Goal: Check status: Check status

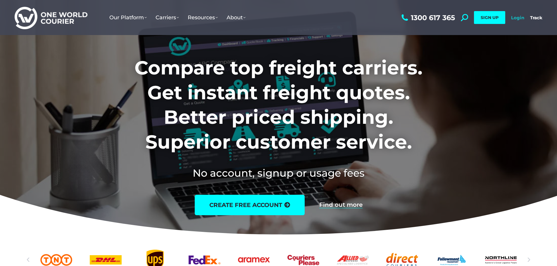
drag, startPoint x: 519, startPoint y: 17, endPoint x: 512, endPoint y: 18, distance: 7.3
click at [519, 17] on link "Login" at bounding box center [517, 18] width 13 height 6
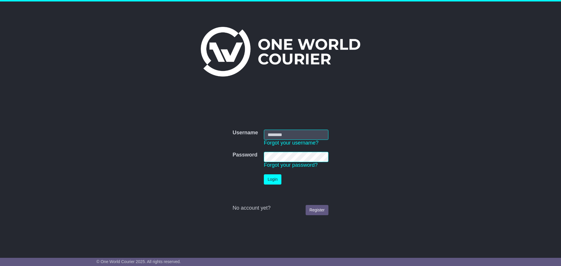
type input "**********"
click at [269, 178] on button "Login" at bounding box center [273, 180] width 18 height 10
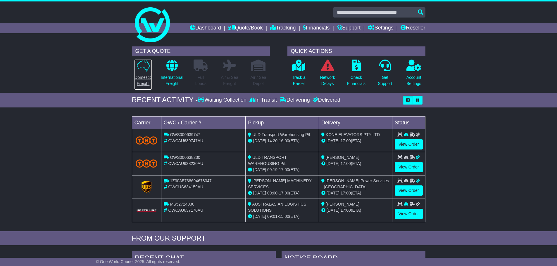
click at [142, 78] on p "Domestic Freight" at bounding box center [142, 81] width 17 height 12
click at [413, 145] on link "View Order" at bounding box center [409, 144] width 28 height 10
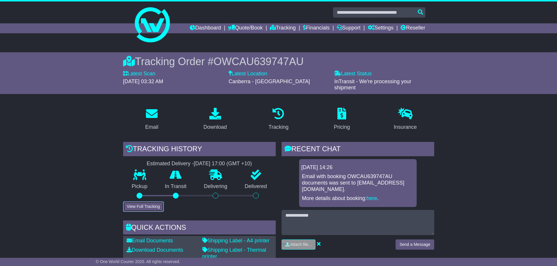
click at [137, 208] on button "View Full Tracking" at bounding box center [143, 207] width 41 height 10
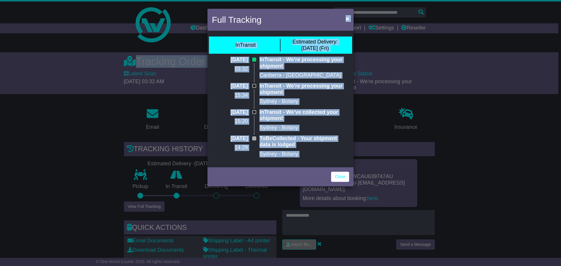
drag, startPoint x: 286, startPoint y: 15, endPoint x: 366, endPoint y: 62, distance: 93.3
click at [557, 54] on html "[EMAIL_ADDRESS][DOMAIN_NAME] Logout [PERSON_NAME][GEOGRAPHIC_DATA] [EMAIL_ADDRE…" at bounding box center [280, 133] width 561 height 266
click at [461, 86] on div "Full Tracking × InTransit Estimated Delivery: [DATE] (Fri) [DATE] 03:32 InTrans…" at bounding box center [280, 133] width 561 height 266
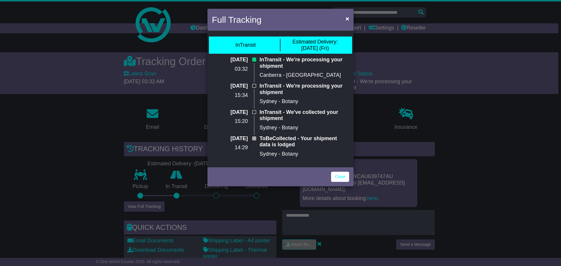
click at [516, 134] on div "Full Tracking × InTransit Estimated Delivery: [DATE] (Fri) [DATE] 03:32 InTrans…" at bounding box center [280, 133] width 561 height 266
